Goal: Task Accomplishment & Management: Manage account settings

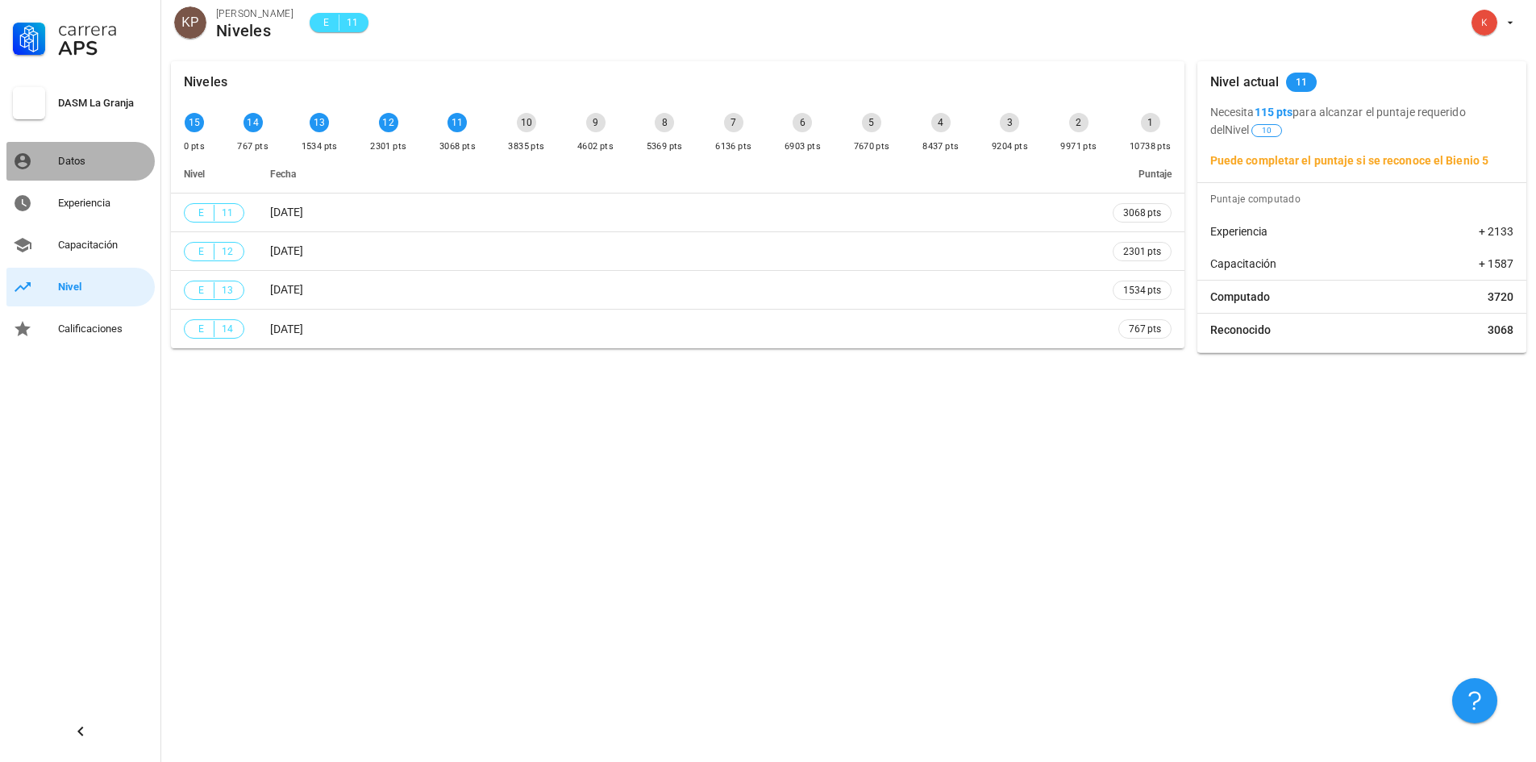
click at [71, 156] on div "Datos" at bounding box center [103, 161] width 90 height 13
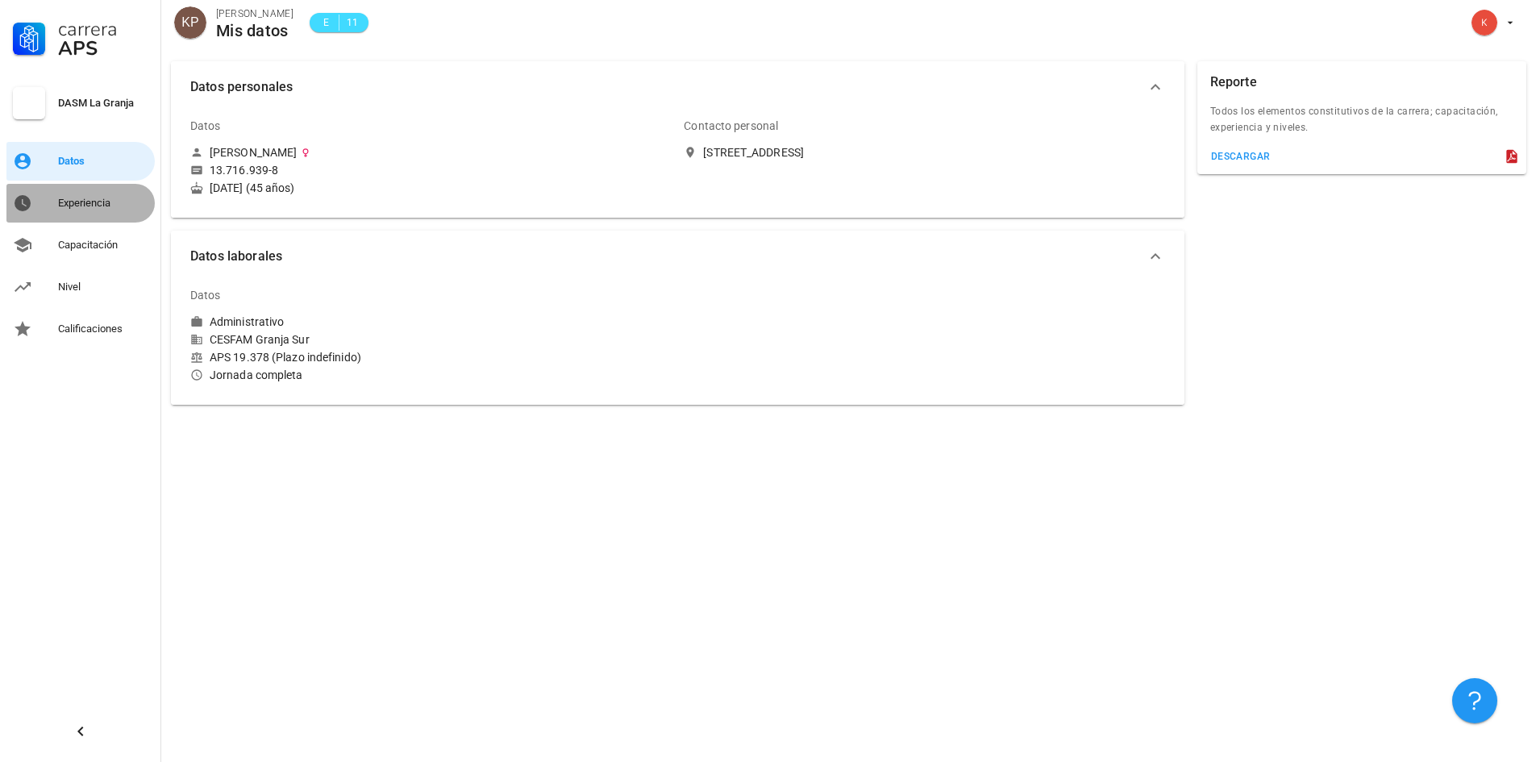
click at [87, 202] on div "Experiencia" at bounding box center [103, 203] width 90 height 13
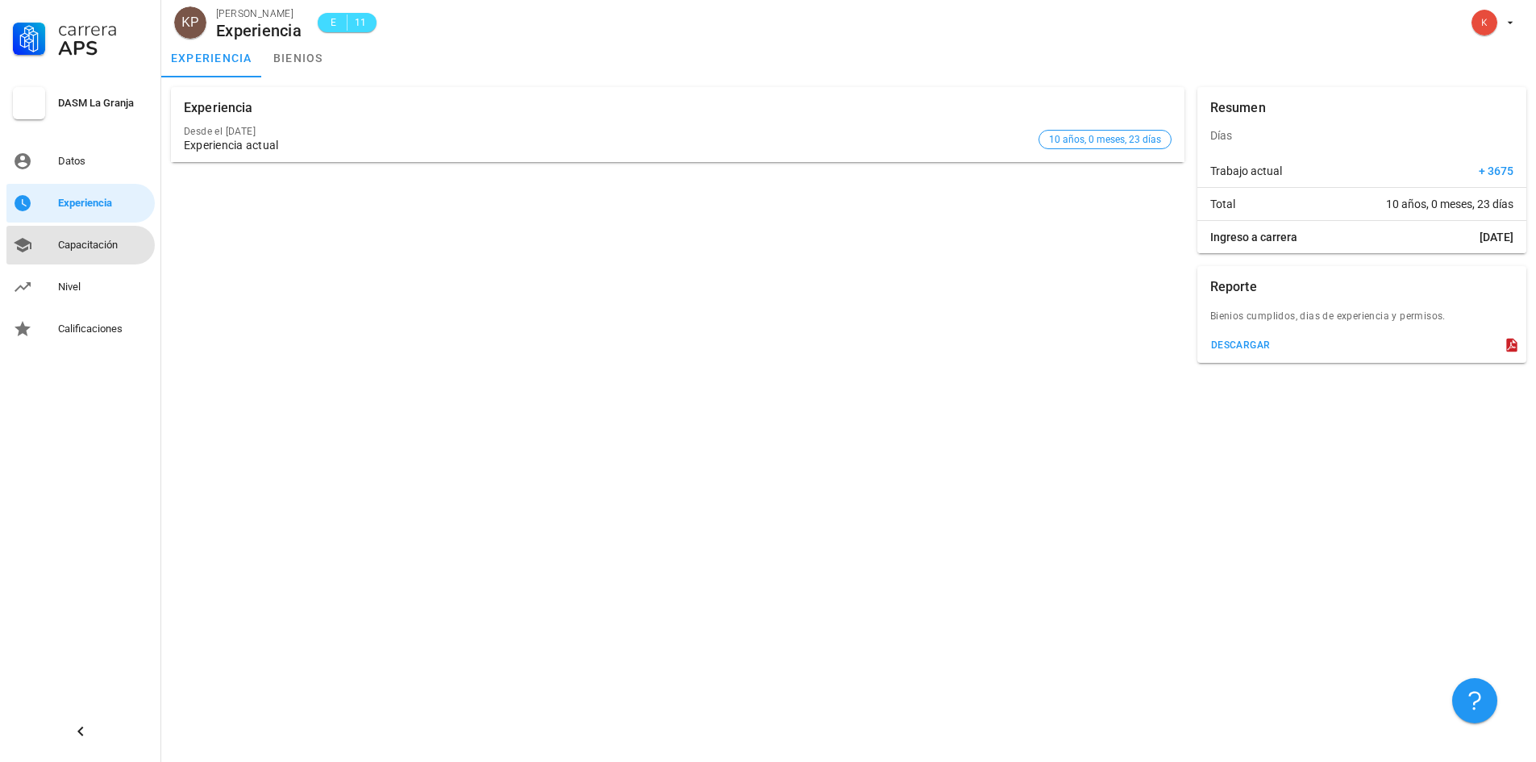
click at [86, 241] on div "Capacitación" at bounding box center [103, 245] width 90 height 13
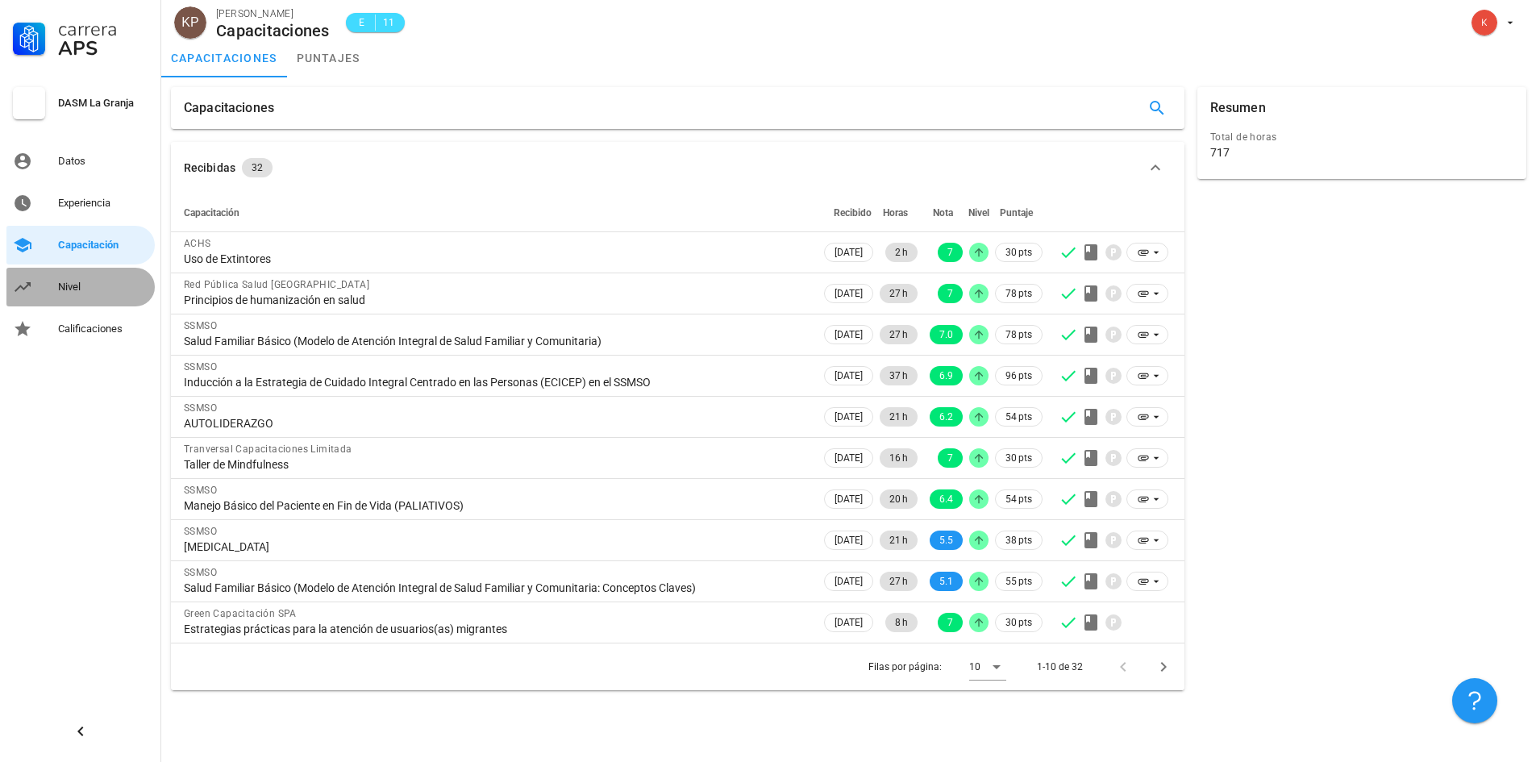
click at [77, 285] on div "Nivel" at bounding box center [103, 287] width 90 height 13
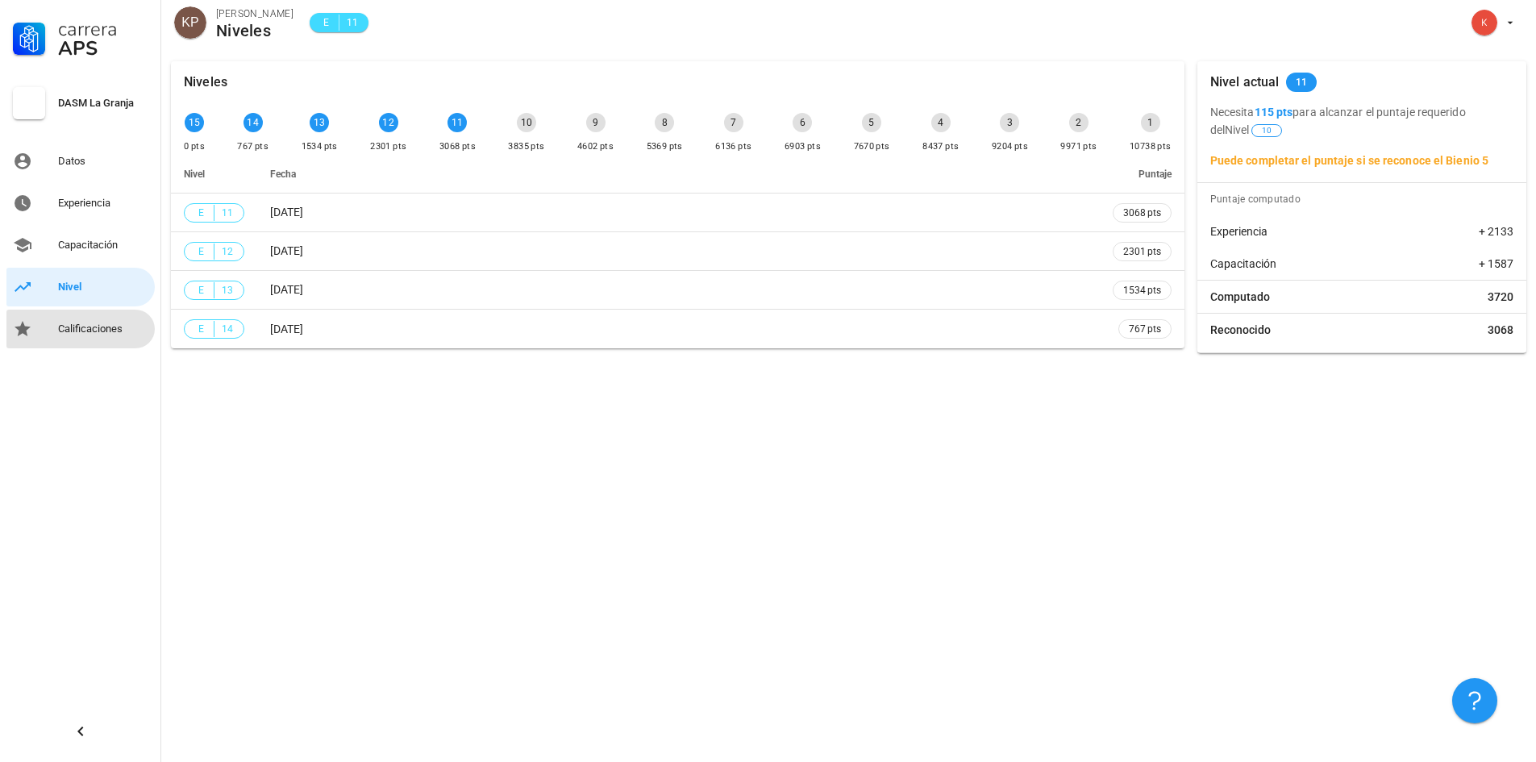
click at [77, 327] on div "Calificaciones" at bounding box center [103, 329] width 90 height 13
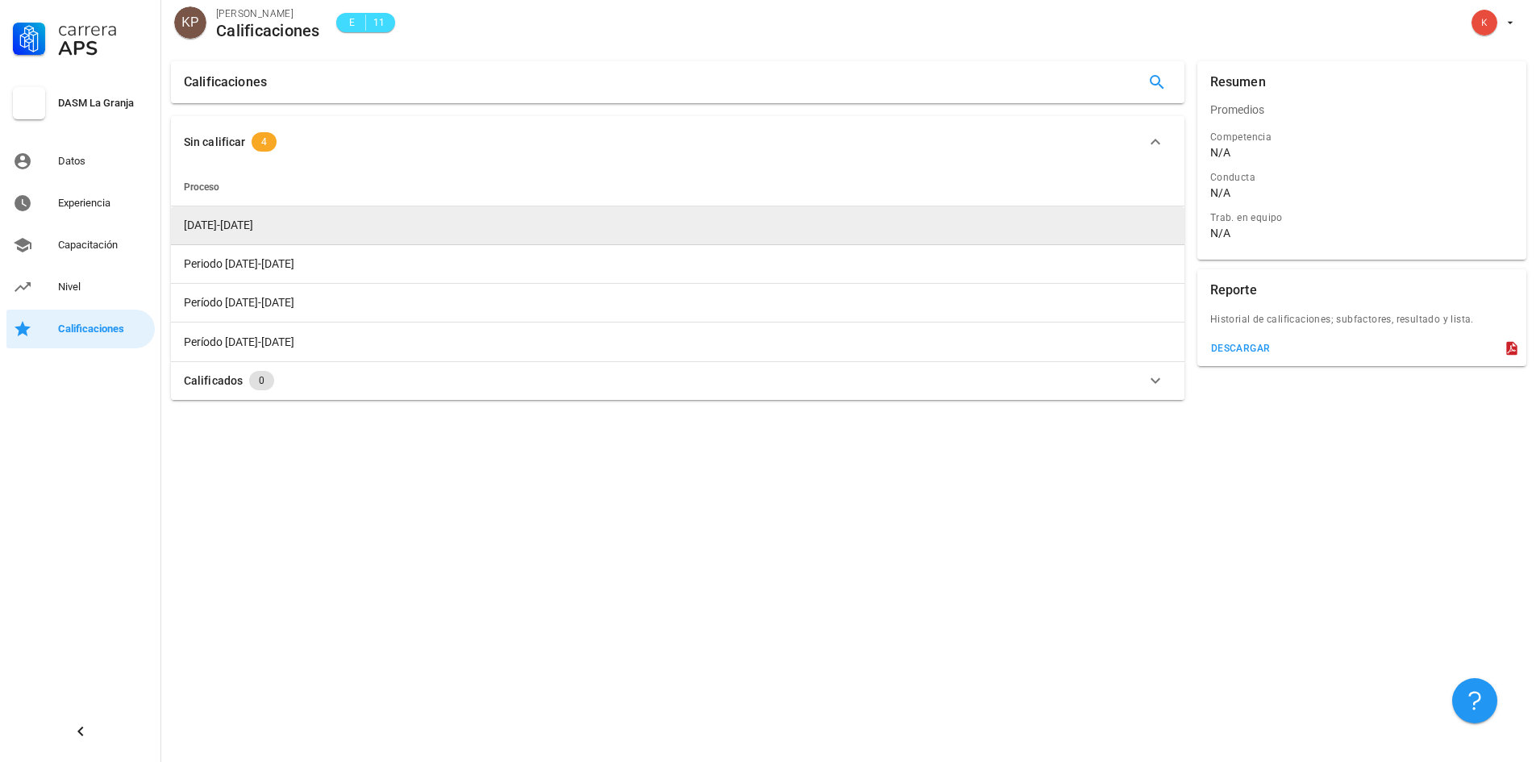
click at [235, 228] on span "[DATE]-[DATE]" at bounding box center [218, 225] width 69 height 13
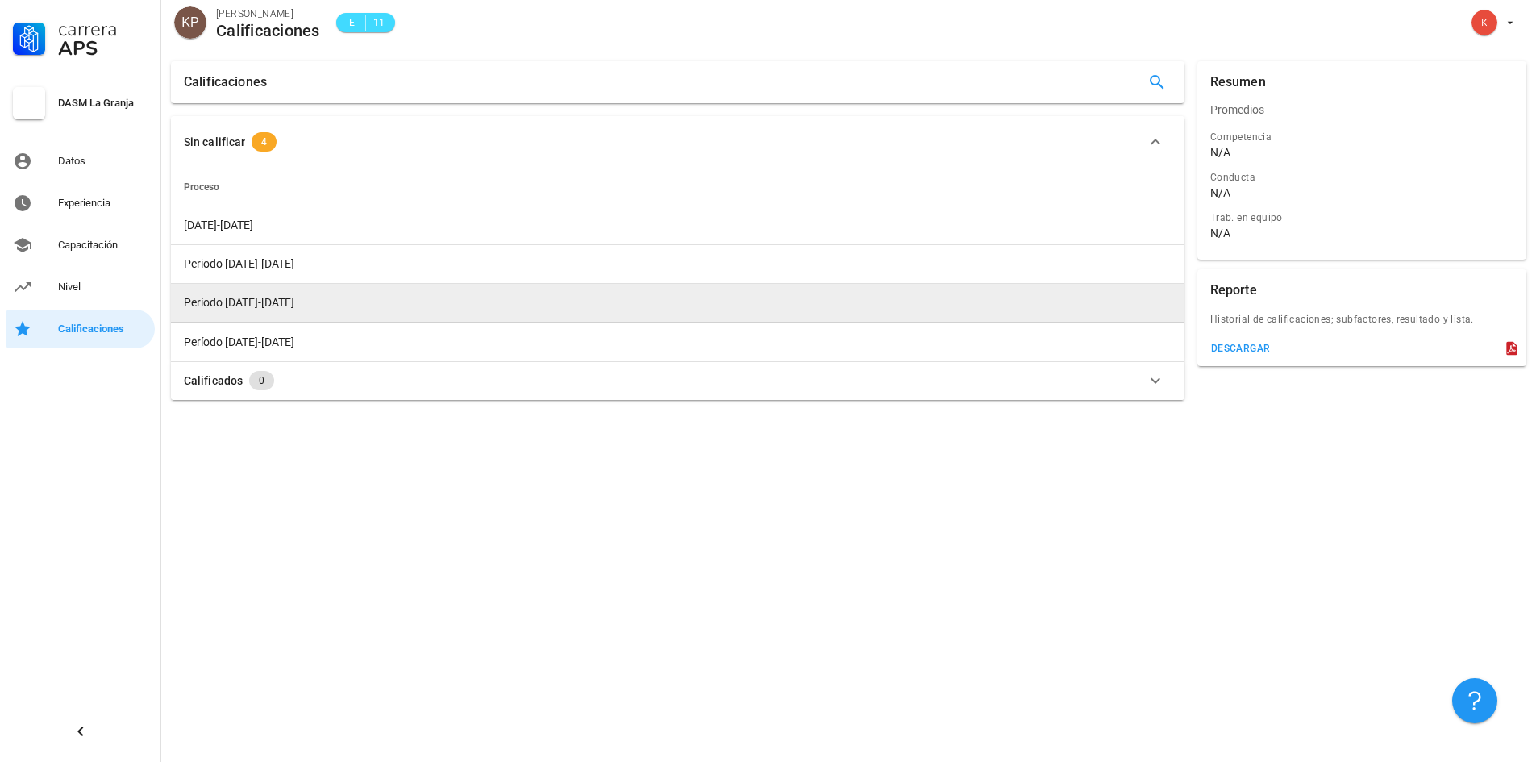
click at [256, 300] on span "Período [DATE]-[DATE]" at bounding box center [239, 302] width 110 height 13
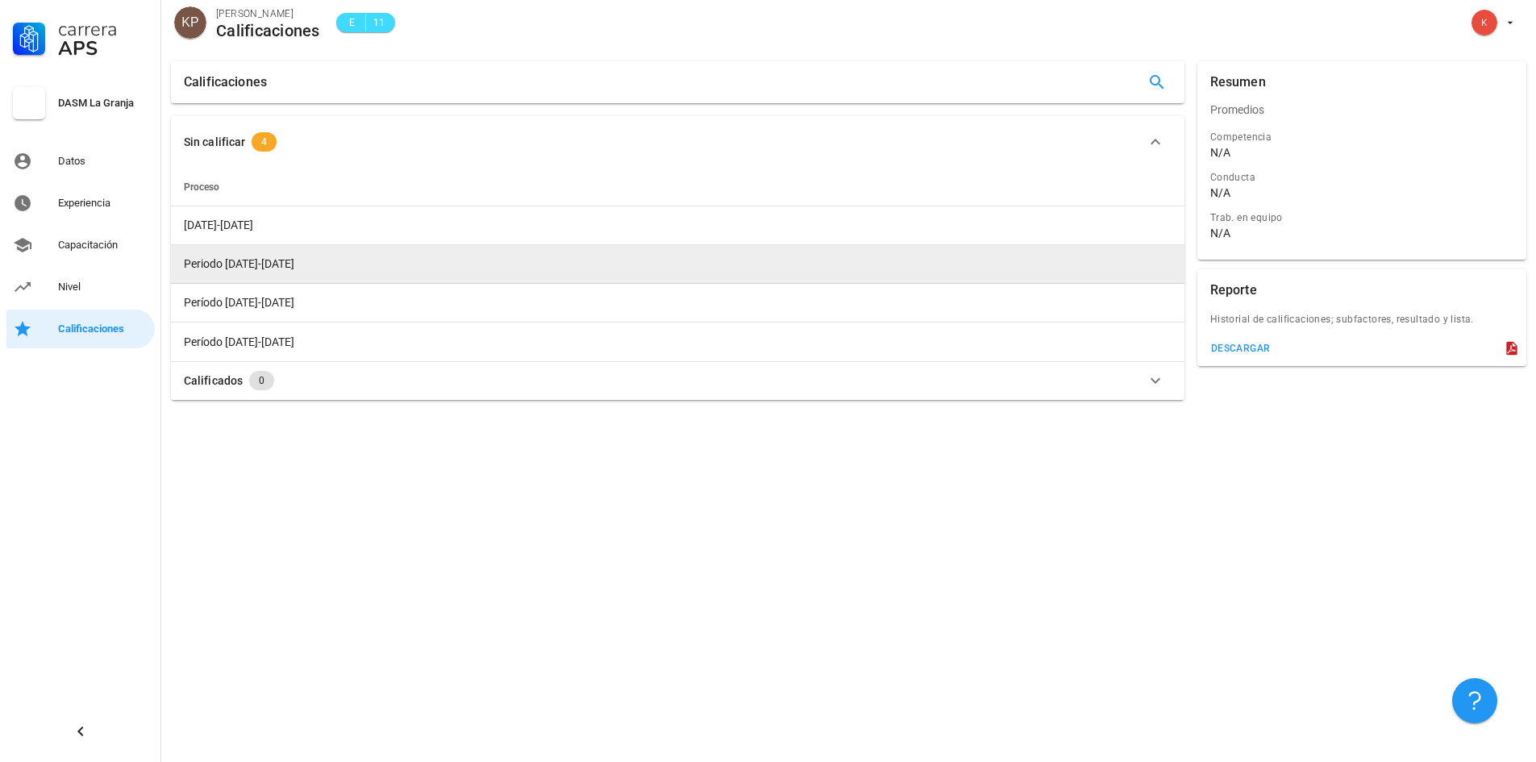
click at [255, 259] on span "Periodo [DATE]-[DATE]" at bounding box center [239, 263] width 110 height 13
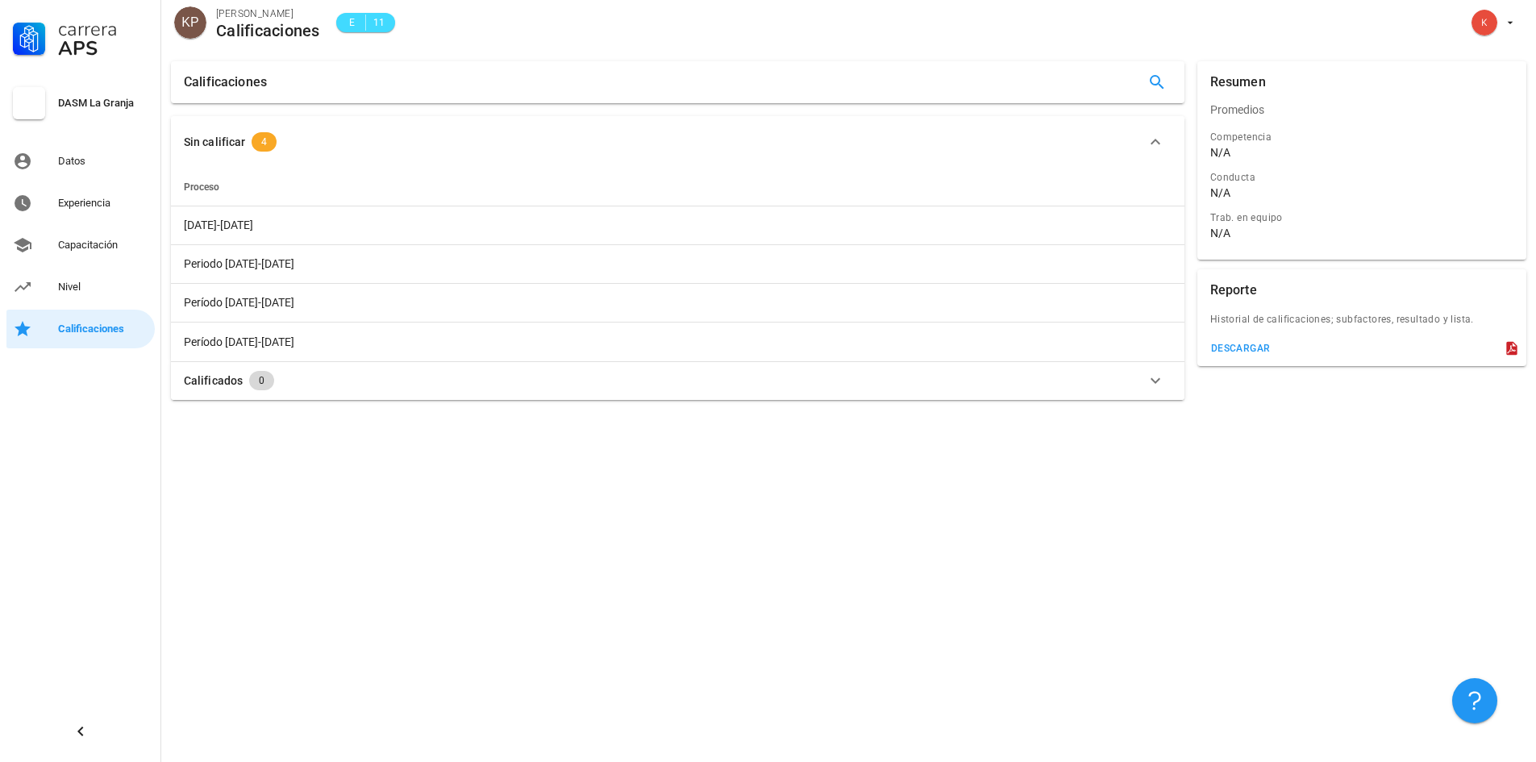
click at [260, 382] on span "0" at bounding box center [262, 380] width 6 height 19
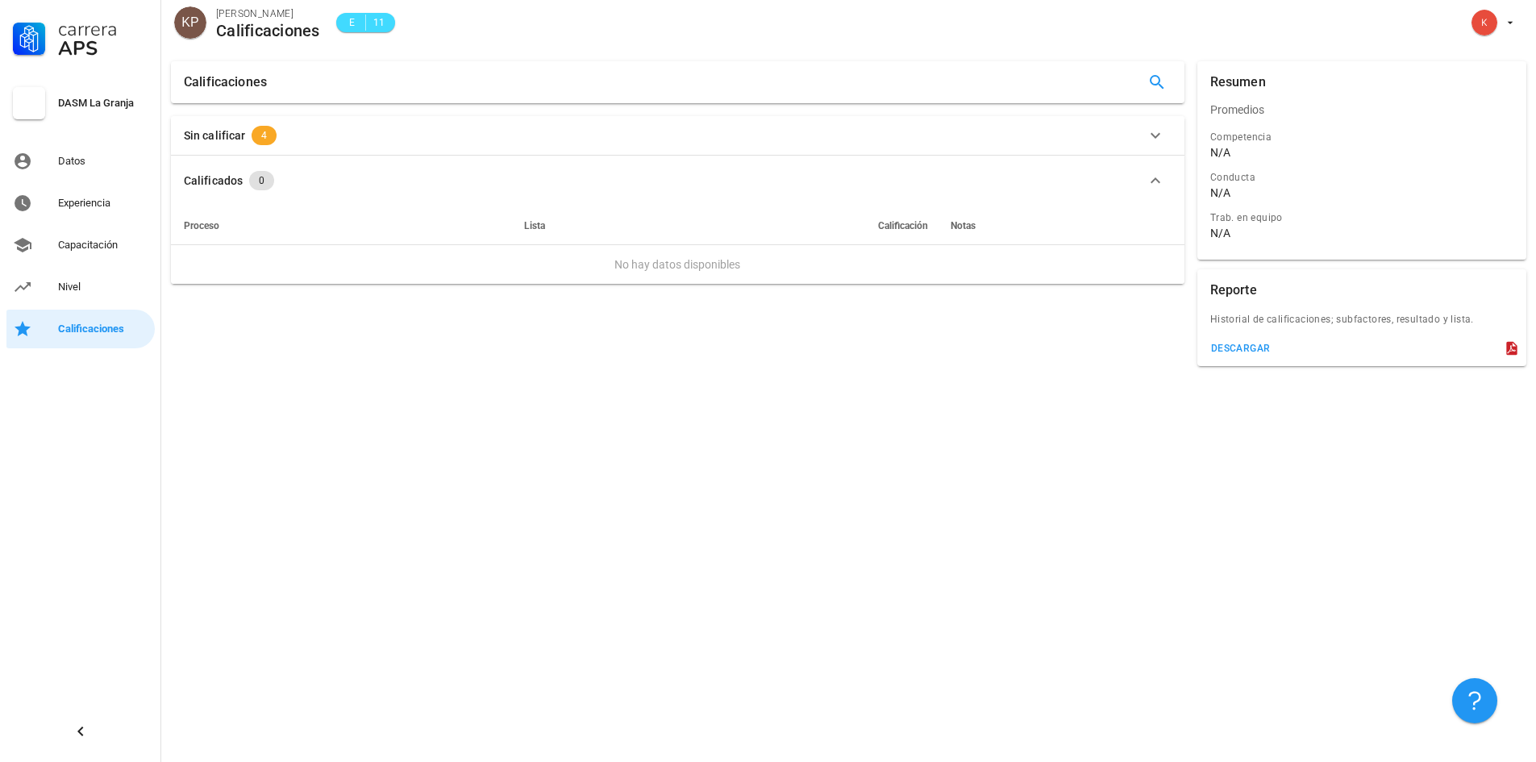
click at [227, 179] on div "Calificados" at bounding box center [213, 181] width 59 height 18
click at [222, 168] on div "Calificados" at bounding box center [213, 174] width 59 height 18
click at [248, 131] on div "Sin calificar 4" at bounding box center [668, 135] width 969 height 19
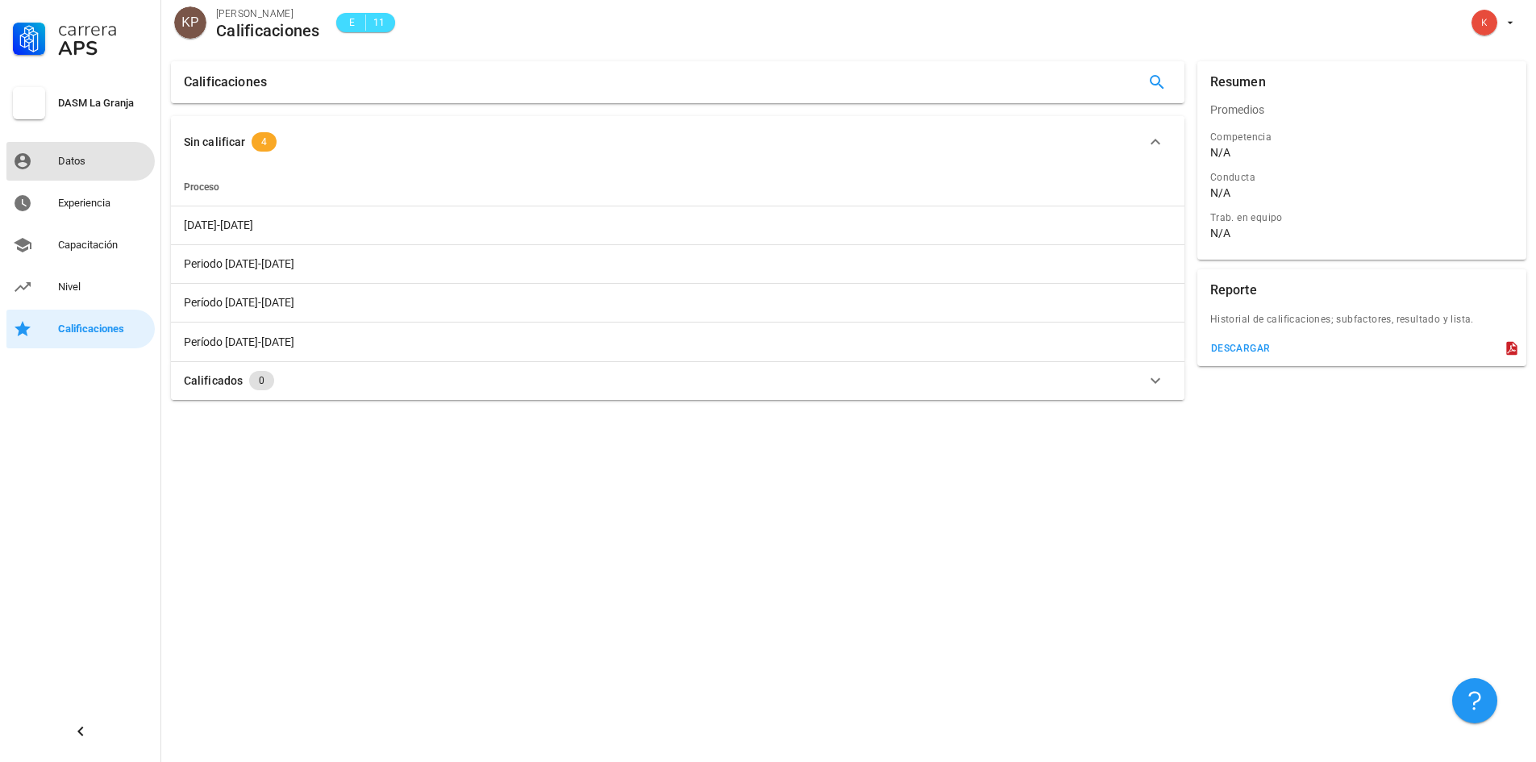
click at [67, 161] on div "Datos" at bounding box center [103, 161] width 90 height 13
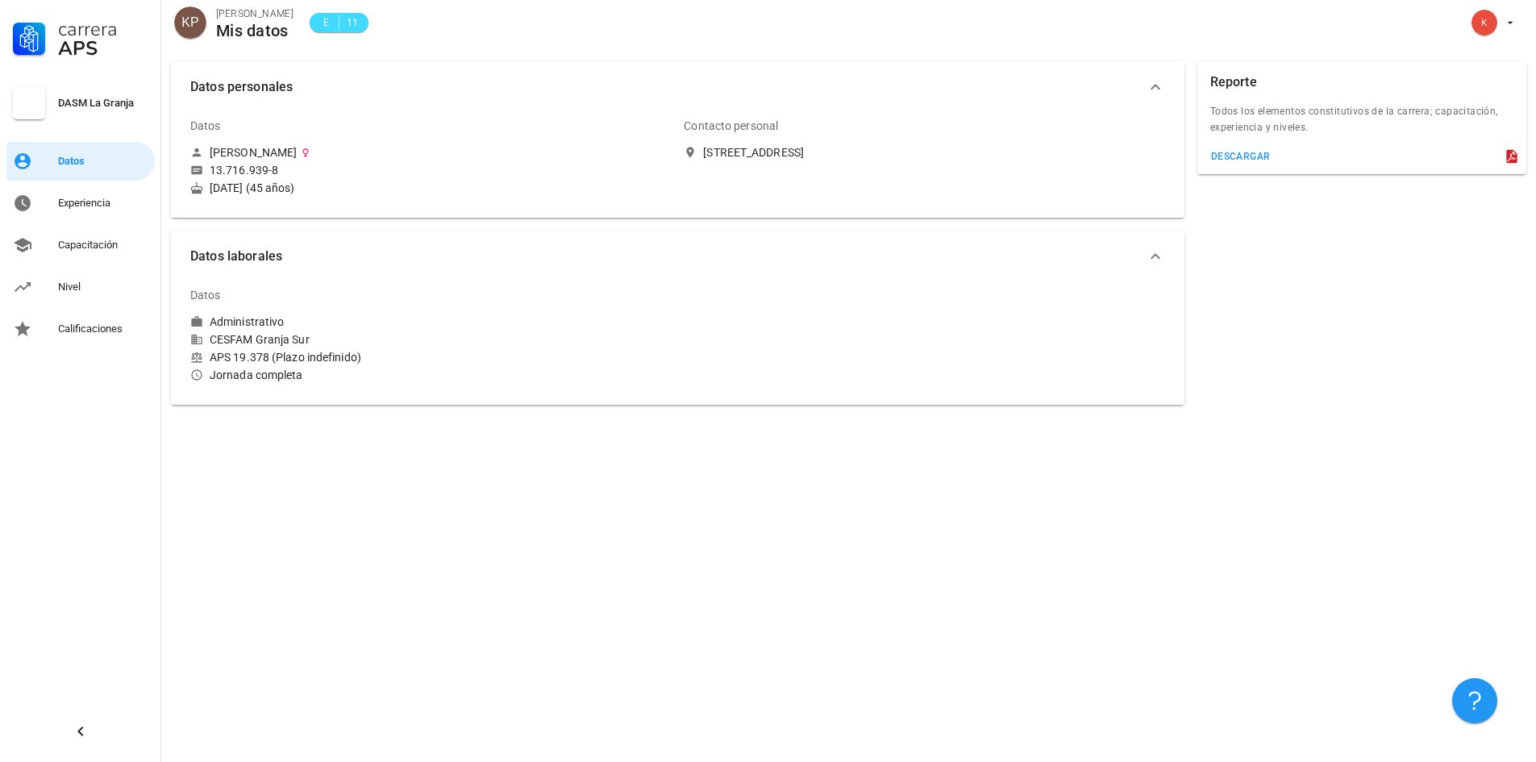
click at [77, 39] on div "APS" at bounding box center [103, 48] width 90 height 19
click at [73, 156] on div "Datos" at bounding box center [103, 161] width 90 height 13
click at [744, 152] on div "[STREET_ADDRESS]" at bounding box center [753, 152] width 101 height 15
click at [1510, 23] on icon "button" at bounding box center [1511, 23] width 6 height 2
click at [1481, 20] on div "avatar" at bounding box center [1485, 23] width 26 height 26
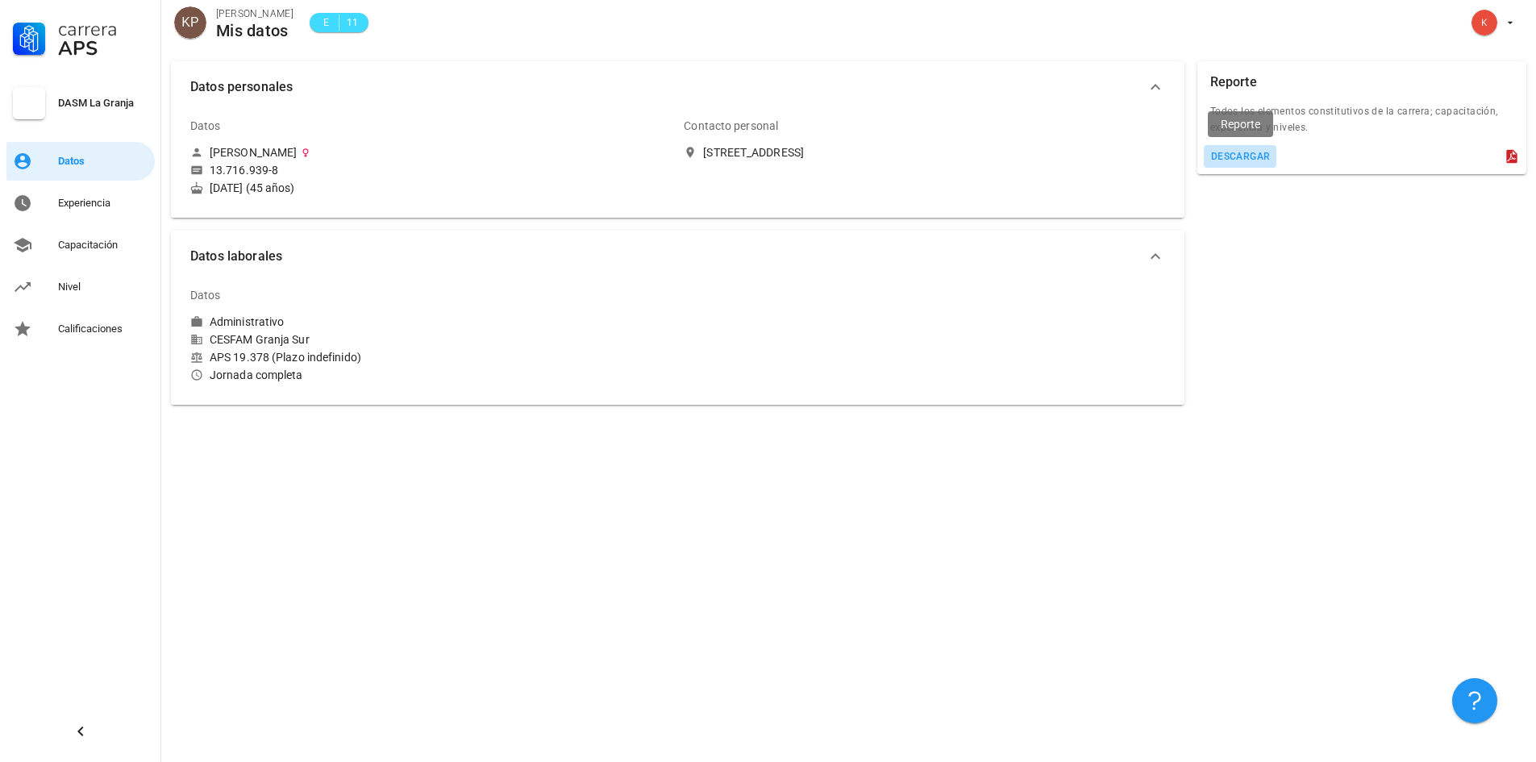
click at [1252, 151] on div "descargar" at bounding box center [1241, 156] width 60 height 11
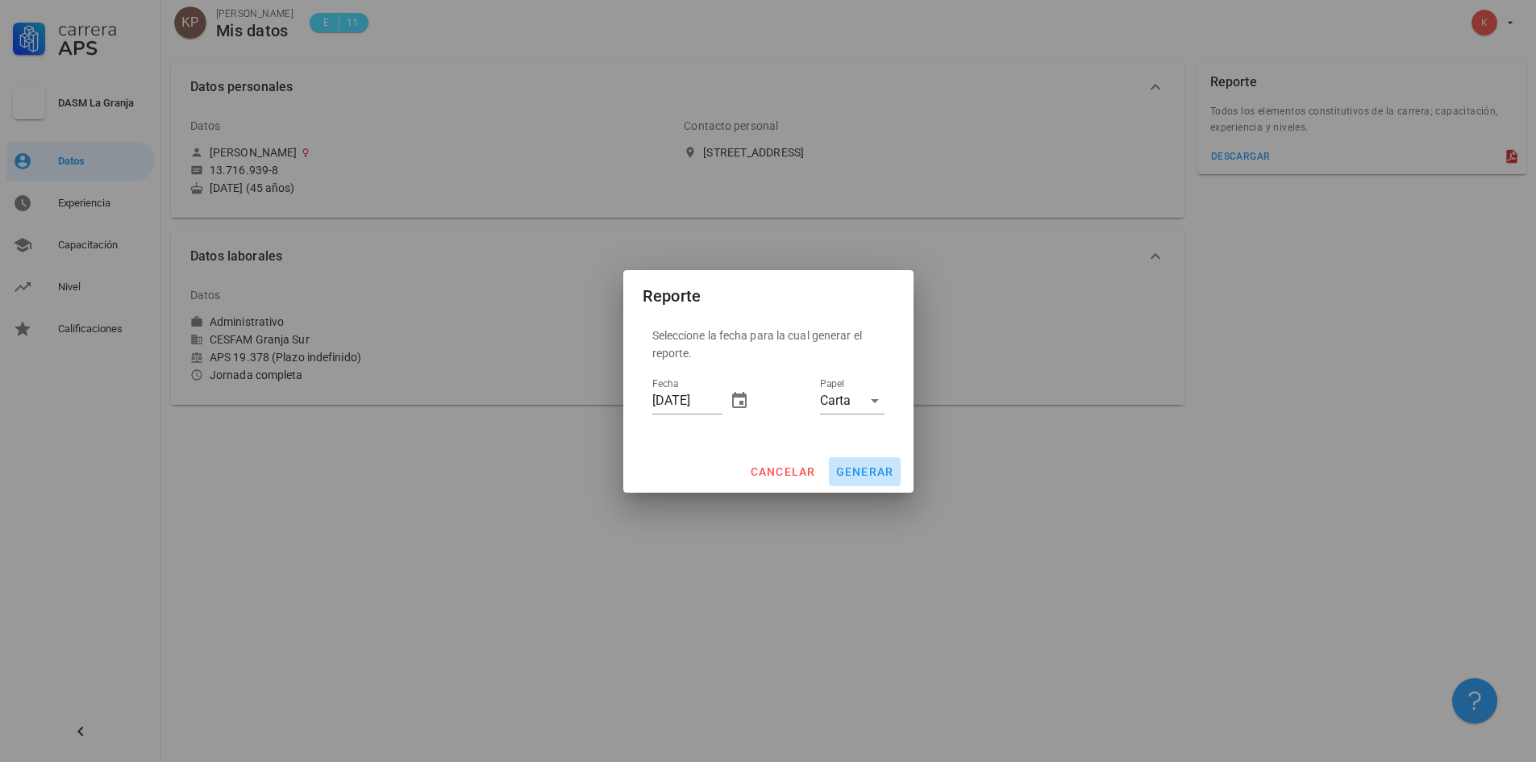
click at [868, 470] on span "generar" at bounding box center [865, 471] width 59 height 13
